Goal: Transaction & Acquisition: Subscribe to service/newsletter

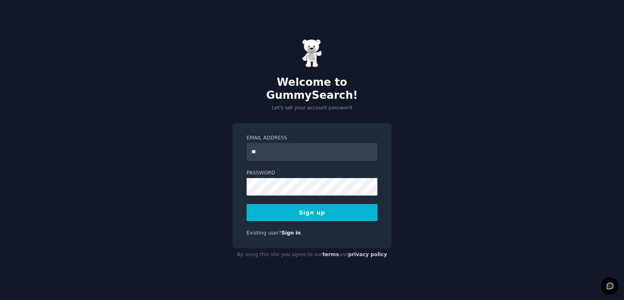
type input "**********"
click at [309, 205] on button "Sign up" at bounding box center [311, 212] width 131 height 17
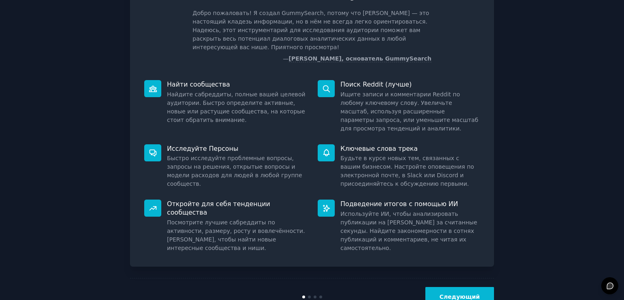
scroll to position [52, 0]
click at [442, 286] on button "Следующий" at bounding box center [459, 296] width 69 height 20
